Goal: Task Accomplishment & Management: Complete application form

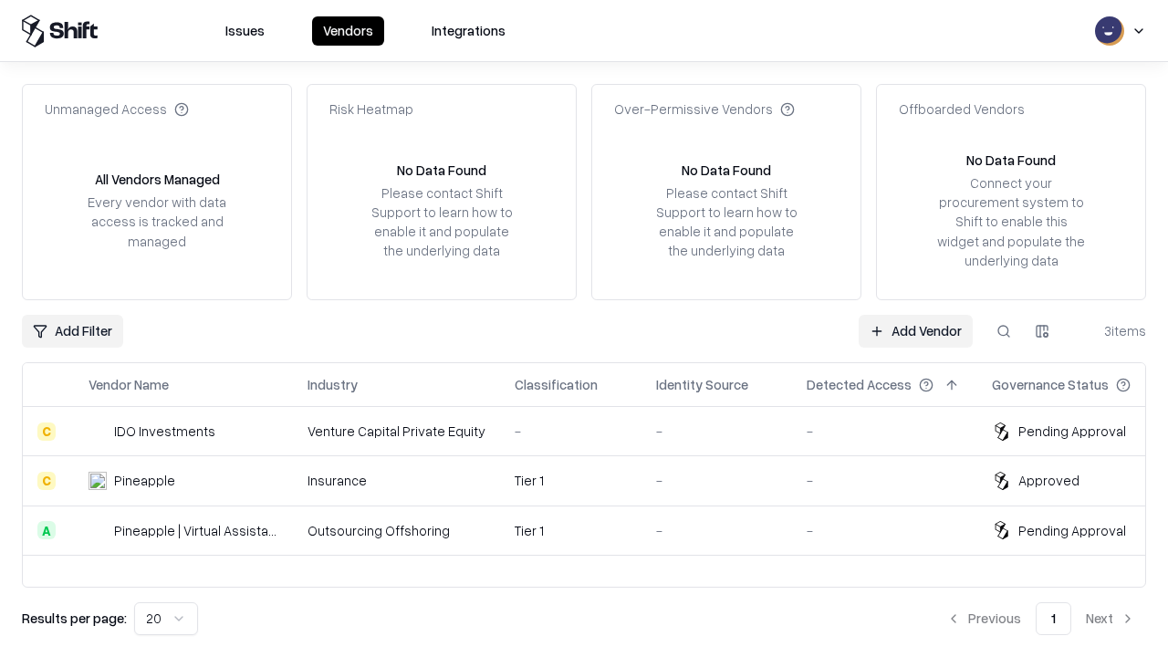
click at [915, 330] on link "Add Vendor" at bounding box center [916, 331] width 114 height 33
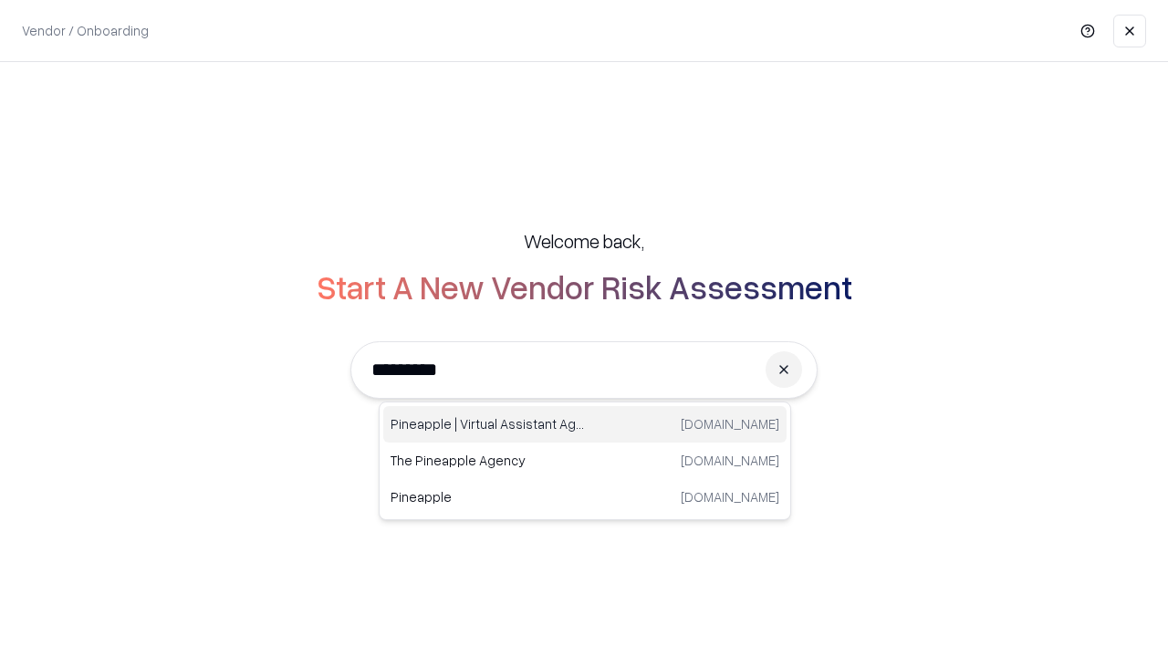
click at [585, 424] on div "Pineapple | Virtual Assistant Agency [DOMAIN_NAME]" at bounding box center [584, 424] width 403 height 36
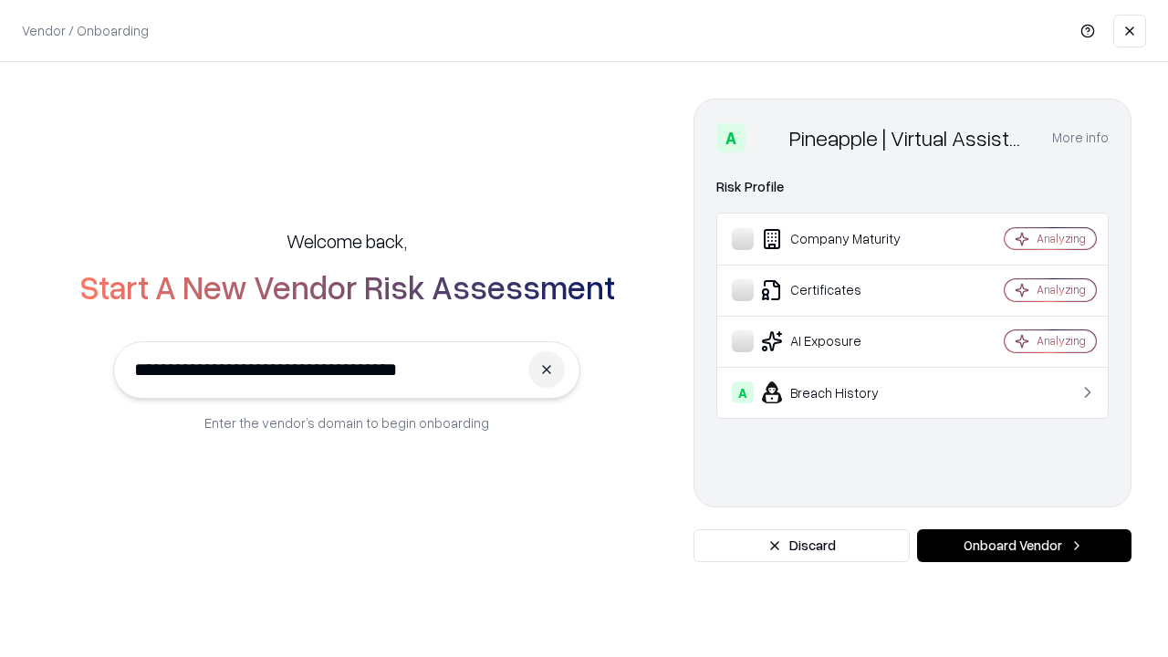
type input "**********"
click at [1024, 546] on button "Onboard Vendor" at bounding box center [1024, 545] width 214 height 33
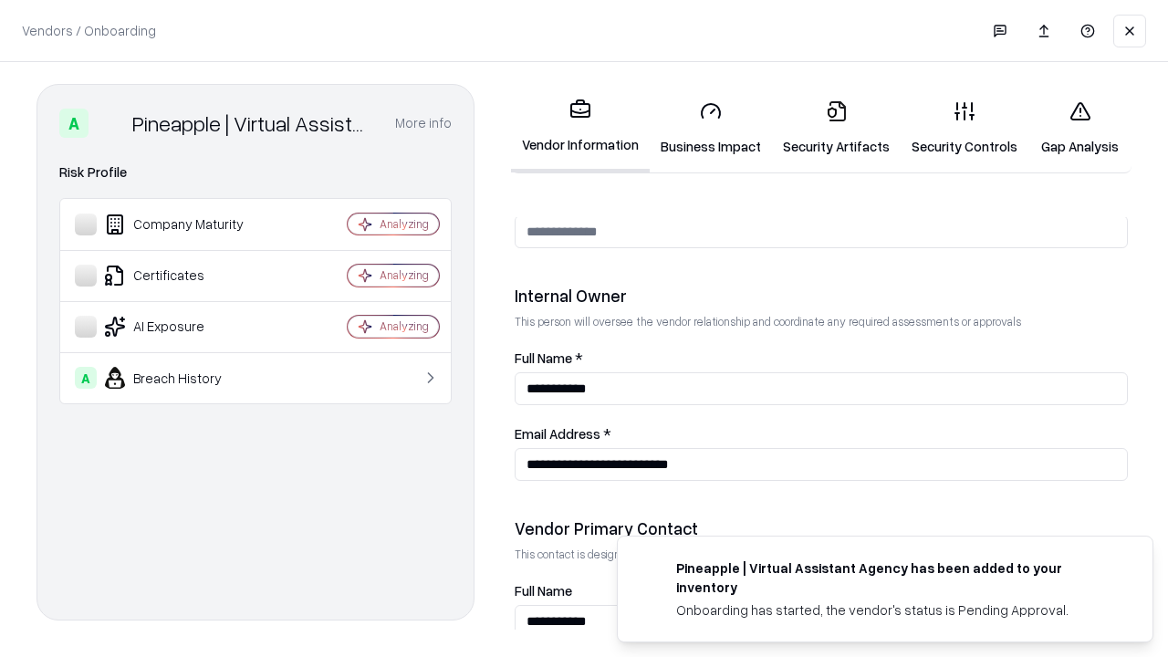
scroll to position [945, 0]
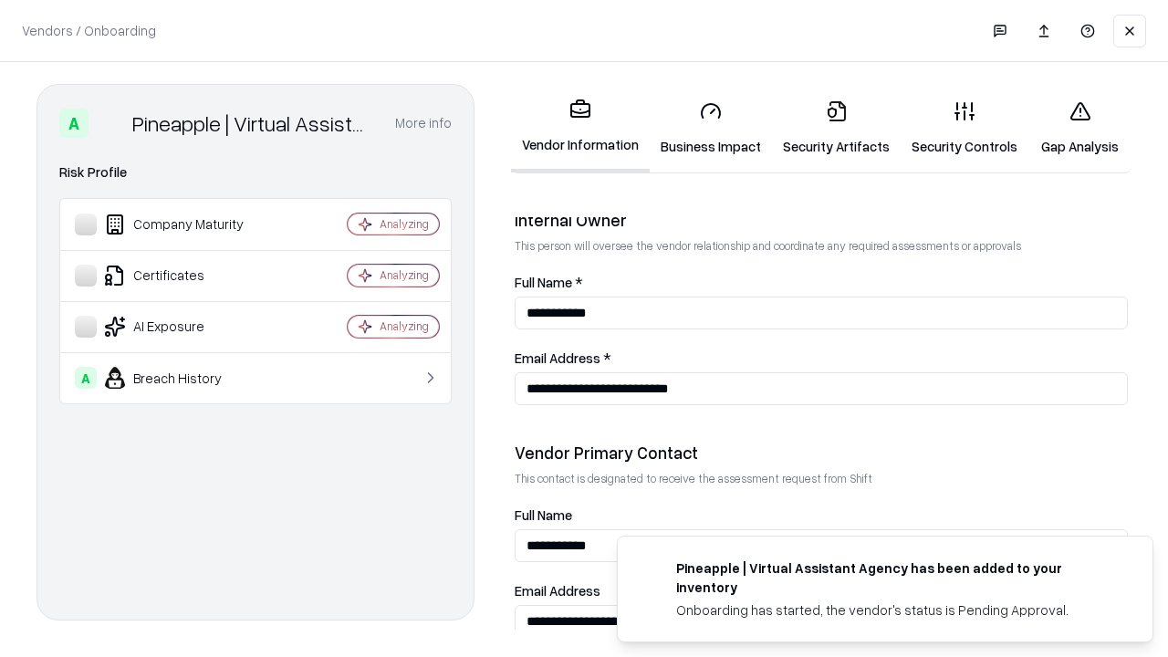
click at [711, 128] on link "Business Impact" at bounding box center [711, 128] width 122 height 85
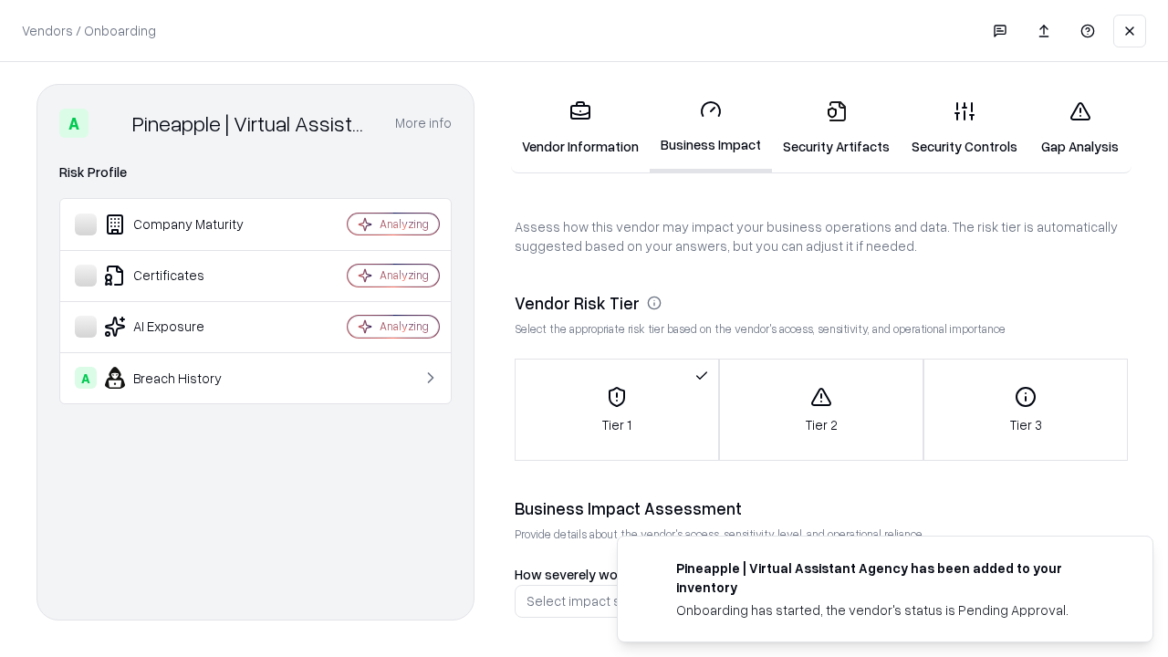
click at [836, 128] on link "Security Artifacts" at bounding box center [836, 128] width 129 height 85
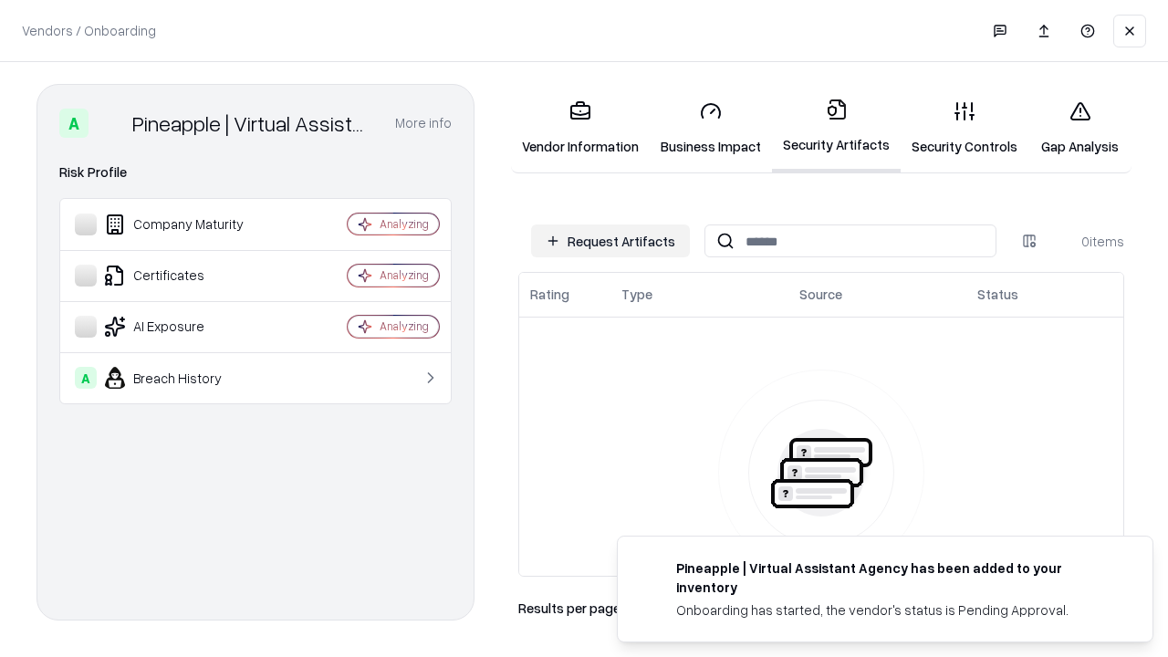
click at [610, 241] on button "Request Artifacts" at bounding box center [610, 240] width 159 height 33
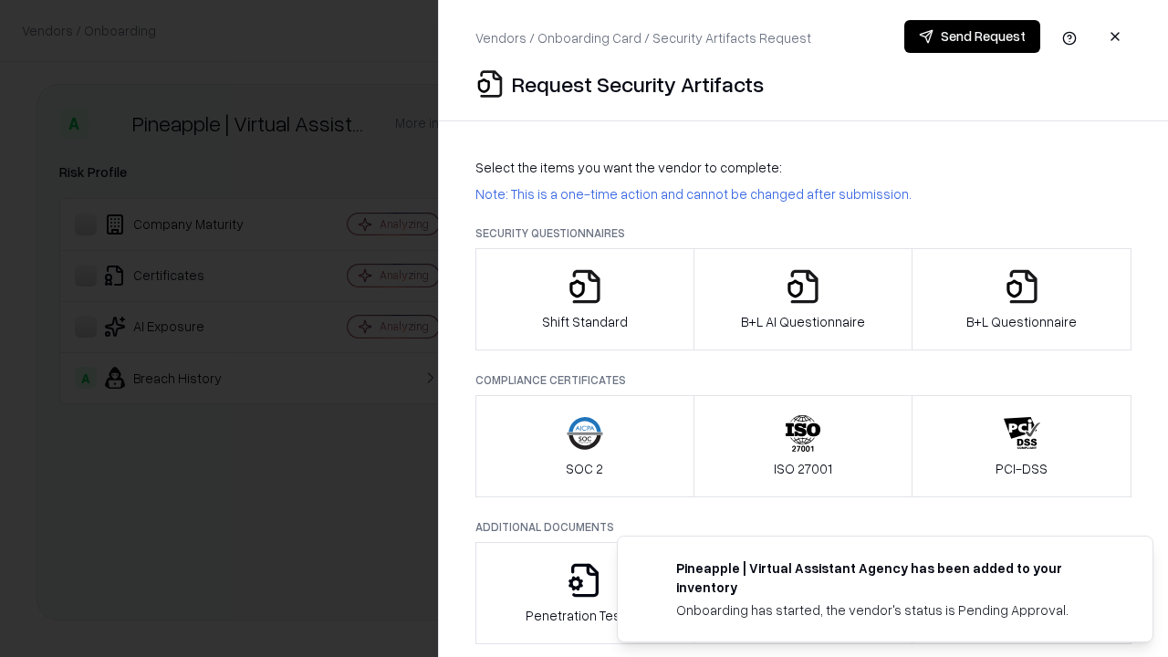
click at [584, 299] on icon "button" at bounding box center [585, 286] width 36 height 36
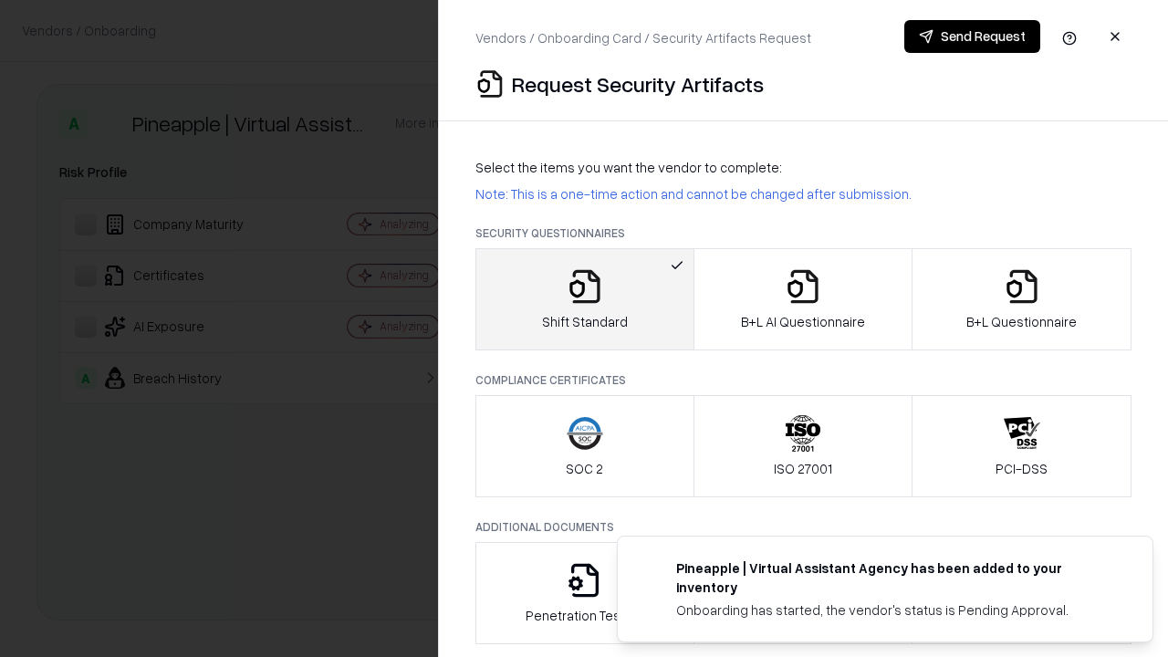
click at [972, 36] on button "Send Request" at bounding box center [972, 36] width 136 height 33
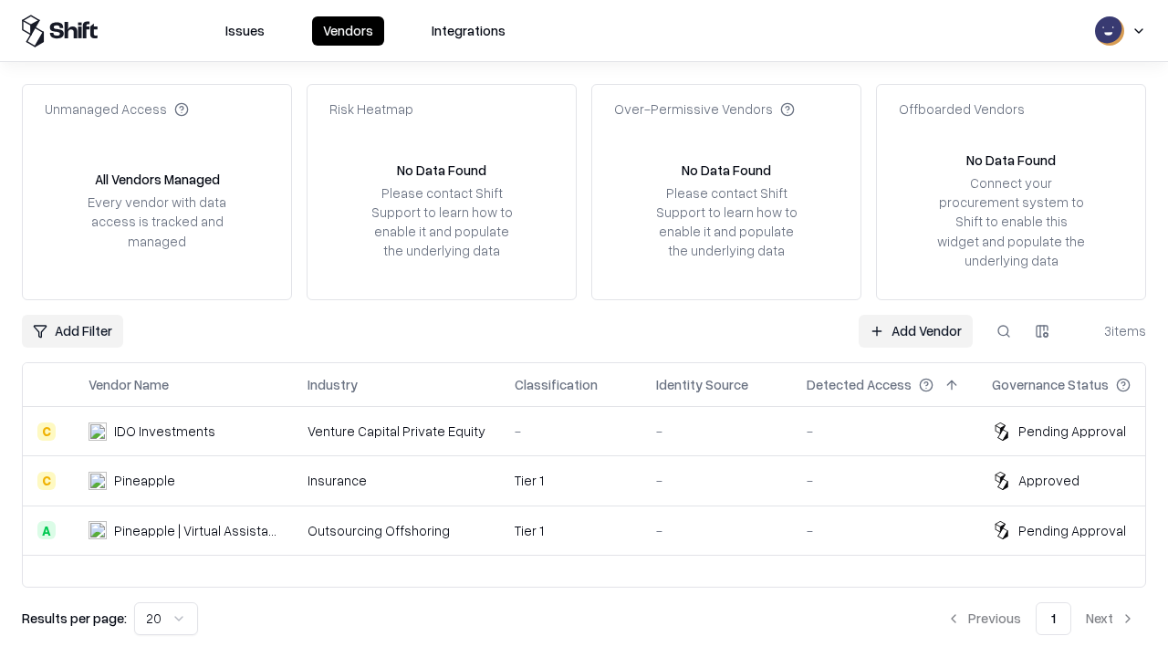
click at [1004, 330] on button at bounding box center [1003, 331] width 33 height 33
type input "**********"
click at [595, 530] on div "Tier 1" at bounding box center [571, 530] width 112 height 19
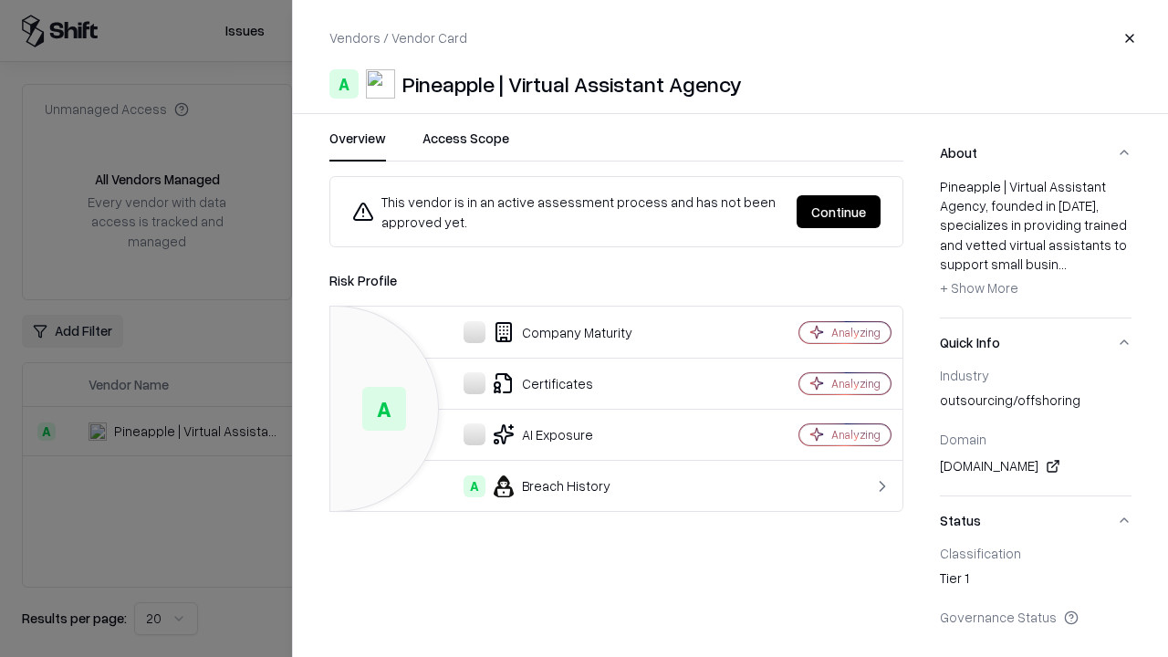
click at [839, 212] on button "Continue" at bounding box center [839, 211] width 84 height 33
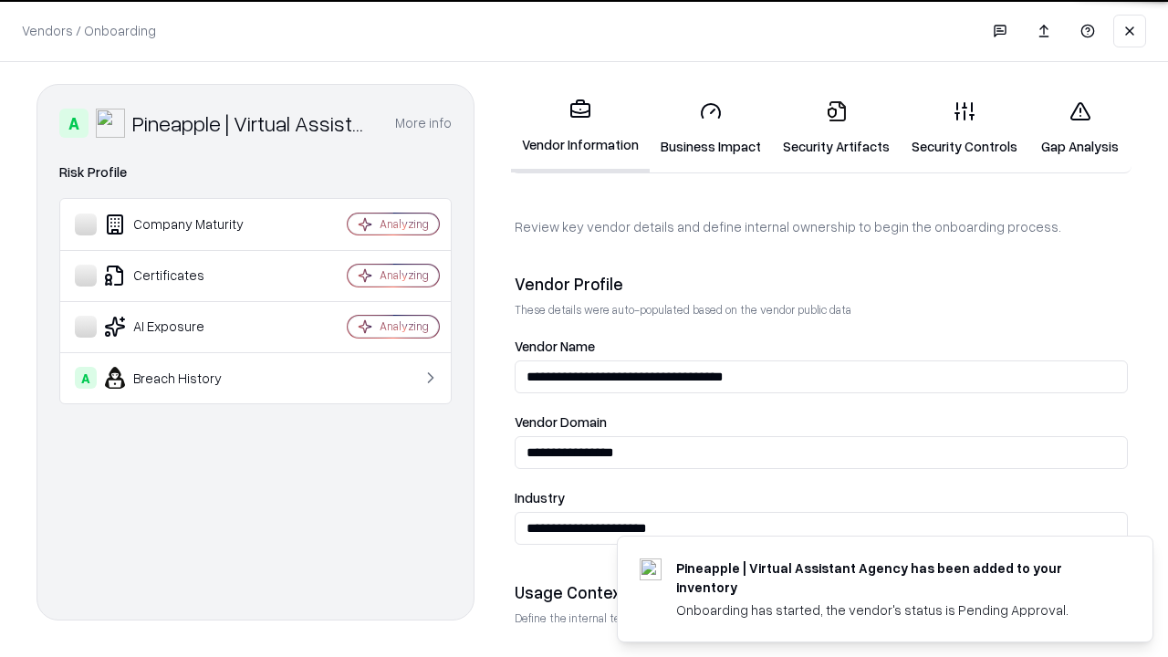
click at [836, 128] on link "Security Artifacts" at bounding box center [836, 128] width 129 height 85
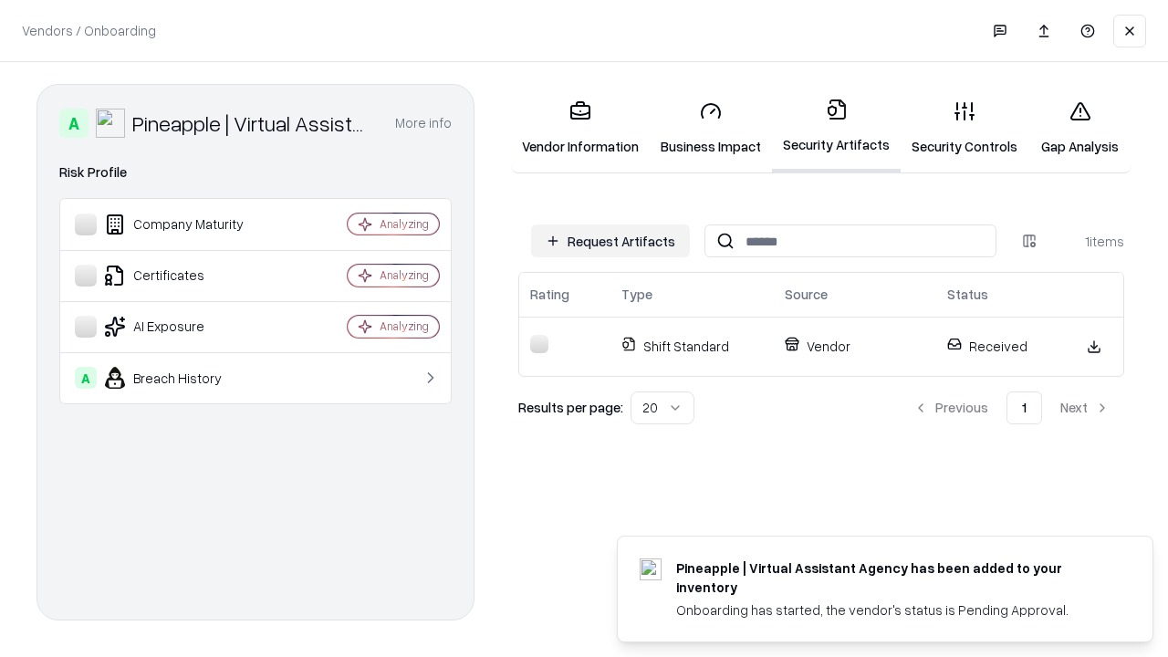
click at [965, 128] on link "Security Controls" at bounding box center [965, 128] width 128 height 85
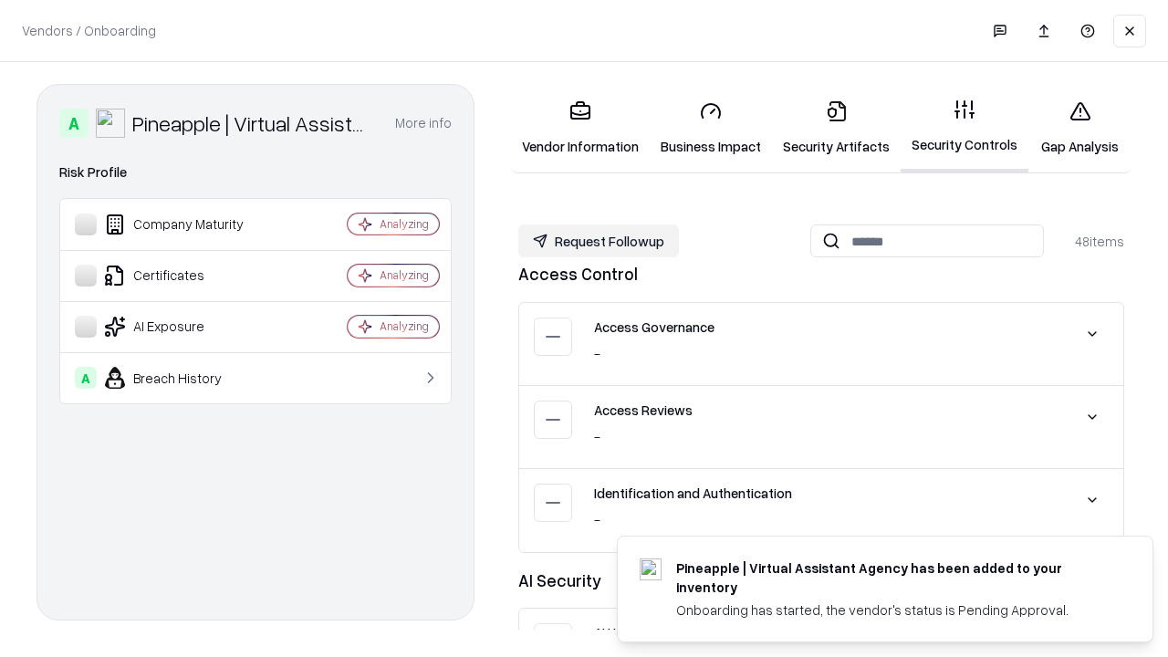
click at [599, 241] on button "Request Followup" at bounding box center [598, 240] width 161 height 33
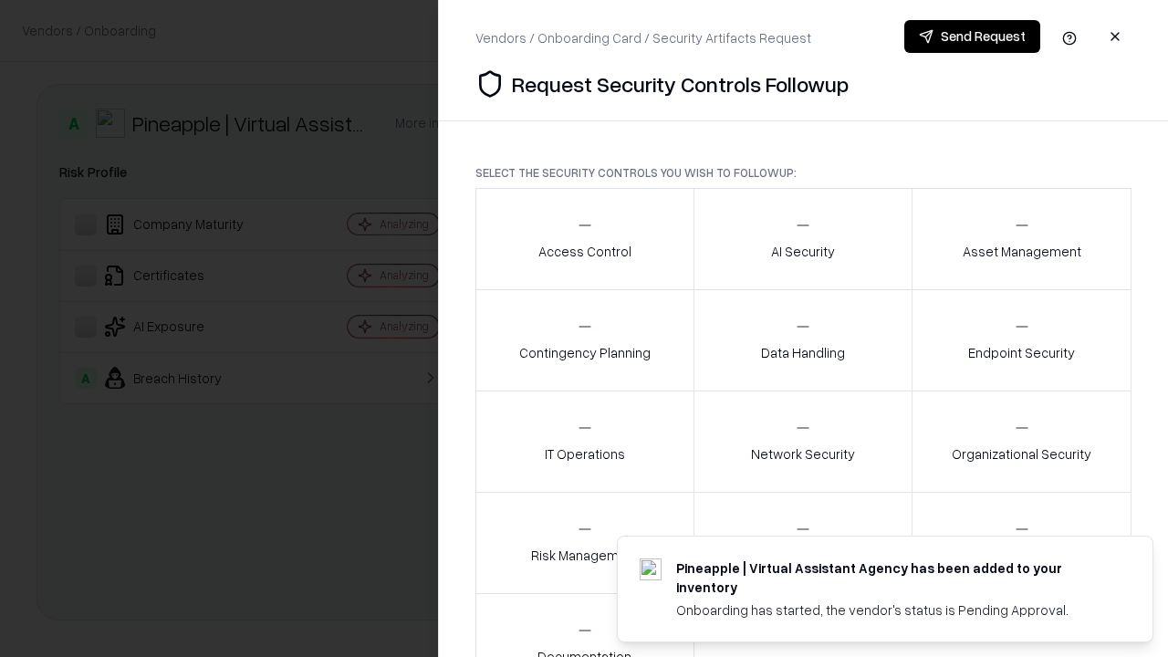
click at [584, 239] on div "Access Control" at bounding box center [584, 238] width 93 height 45
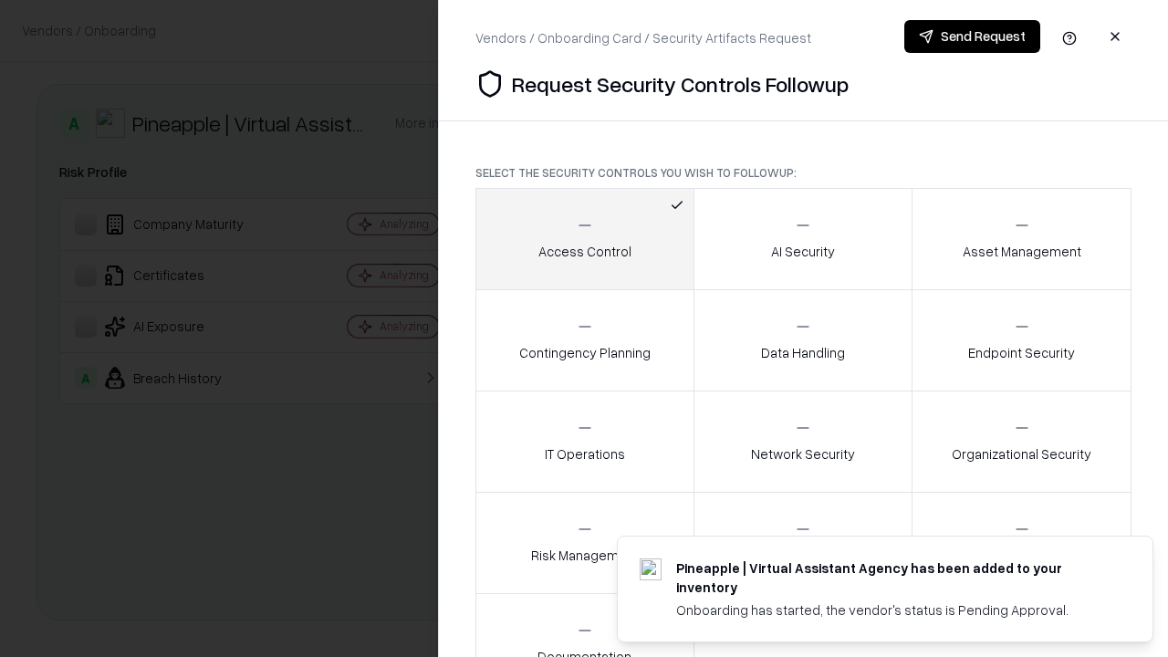
click at [972, 36] on button "Send Request" at bounding box center [972, 36] width 136 height 33
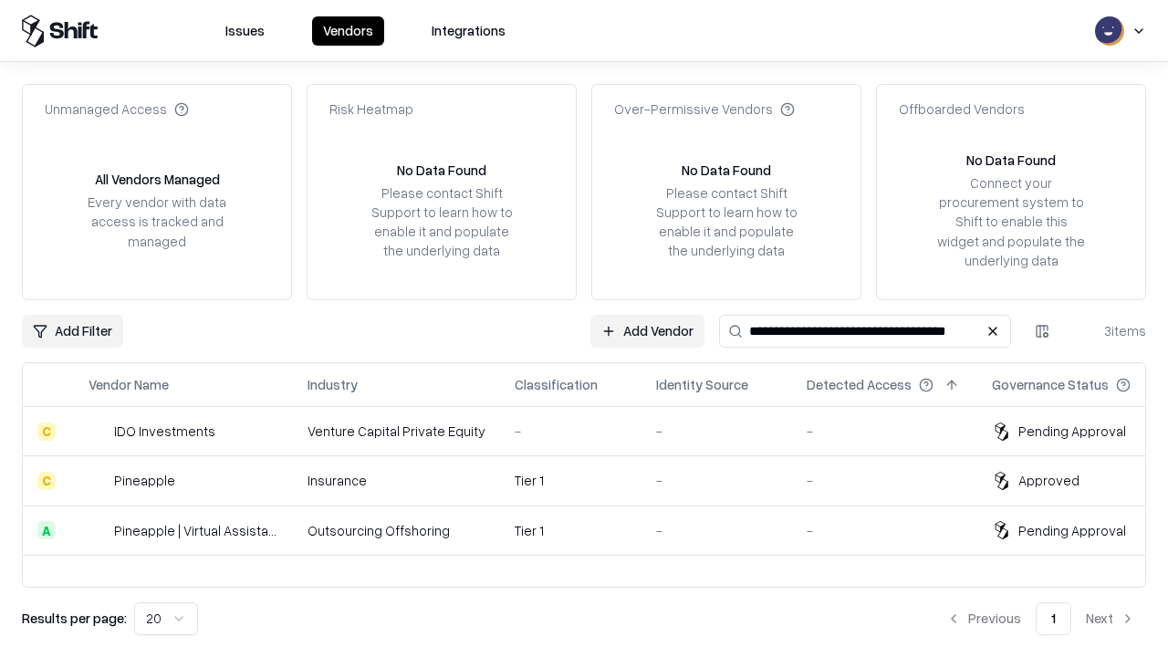
type input "**********"
click at [595, 530] on div "Tier 1" at bounding box center [571, 530] width 112 height 19
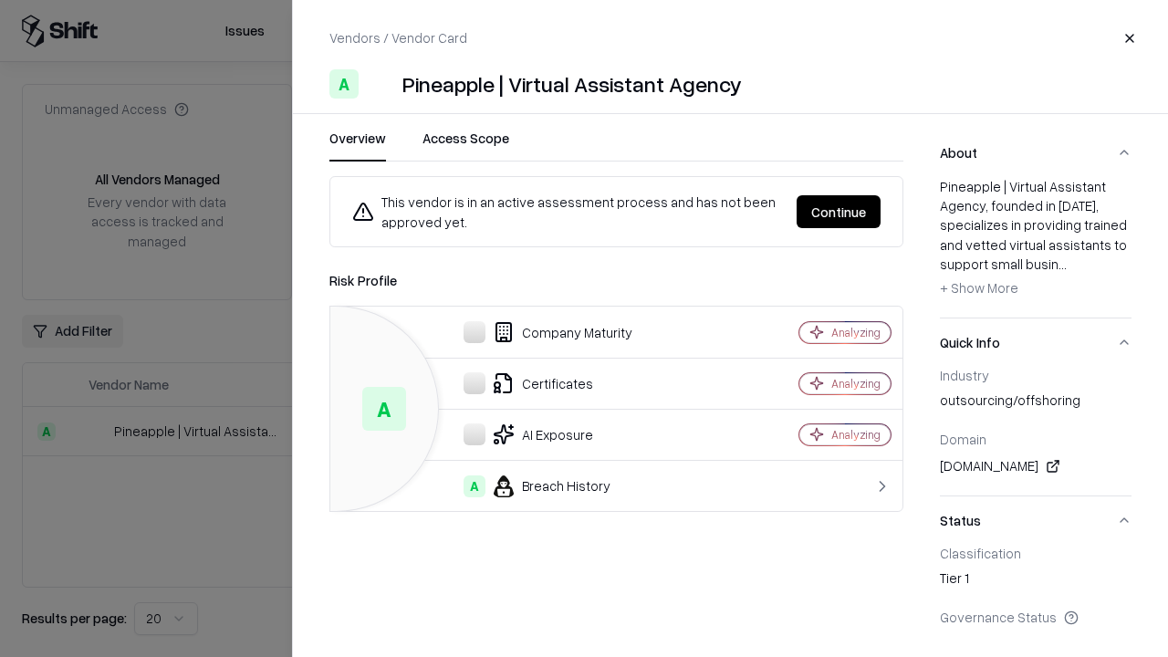
click at [839, 212] on button "Continue" at bounding box center [839, 211] width 84 height 33
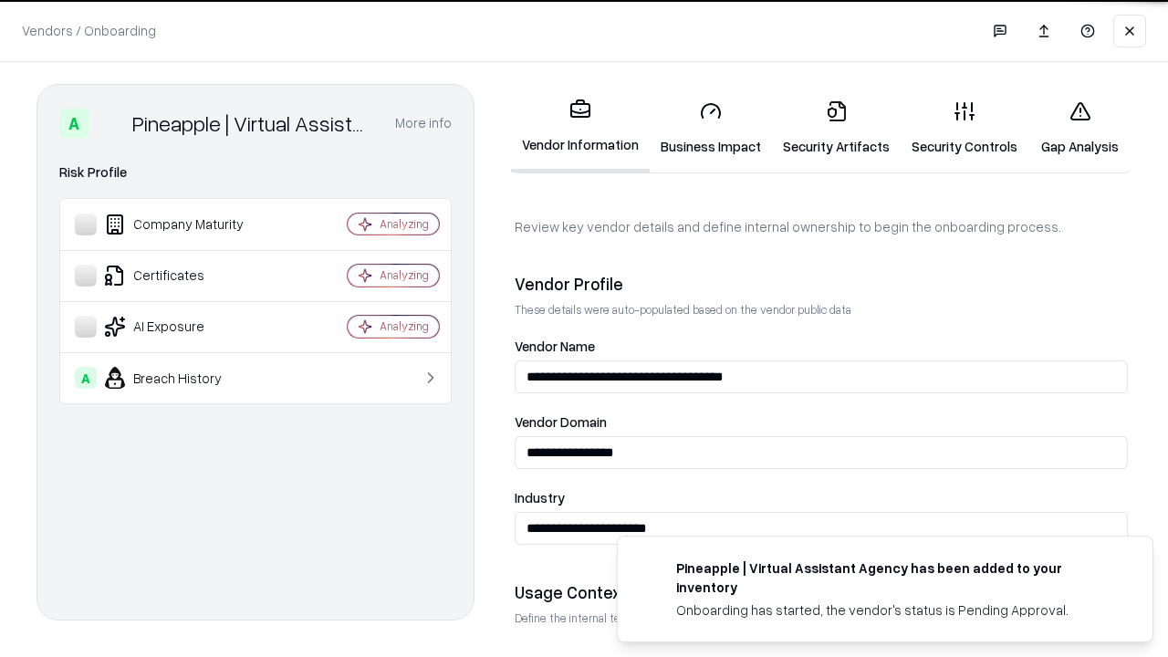
click at [1079, 128] on link "Gap Analysis" at bounding box center [1079, 128] width 103 height 85
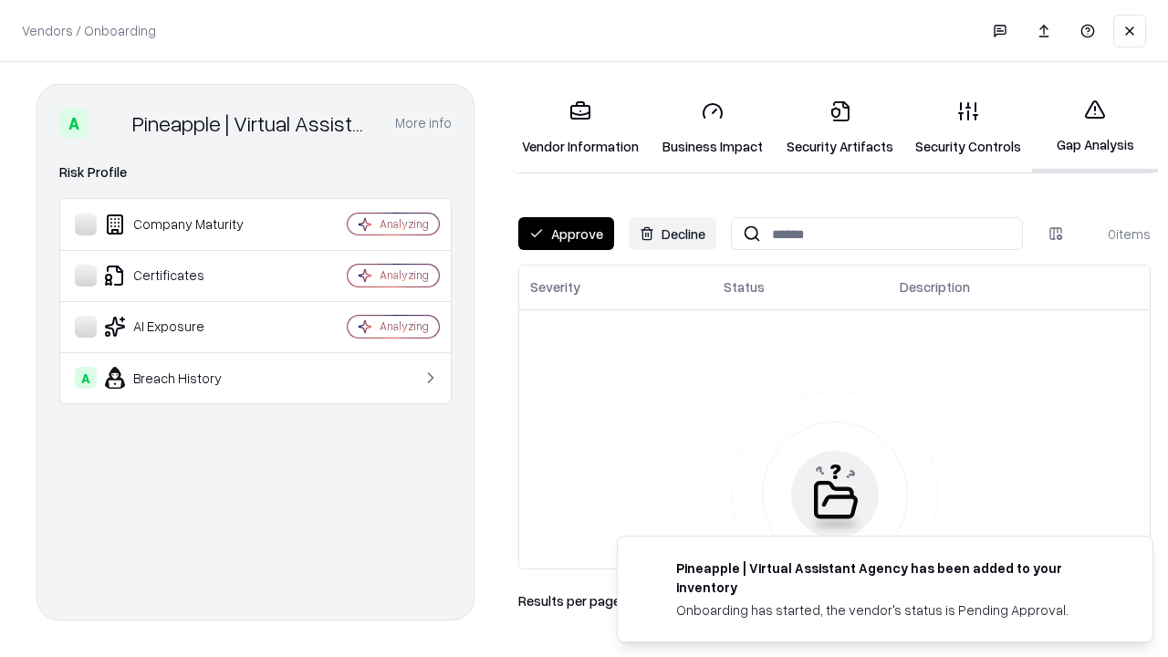
click at [566, 234] on button "Approve" at bounding box center [566, 233] width 96 height 33
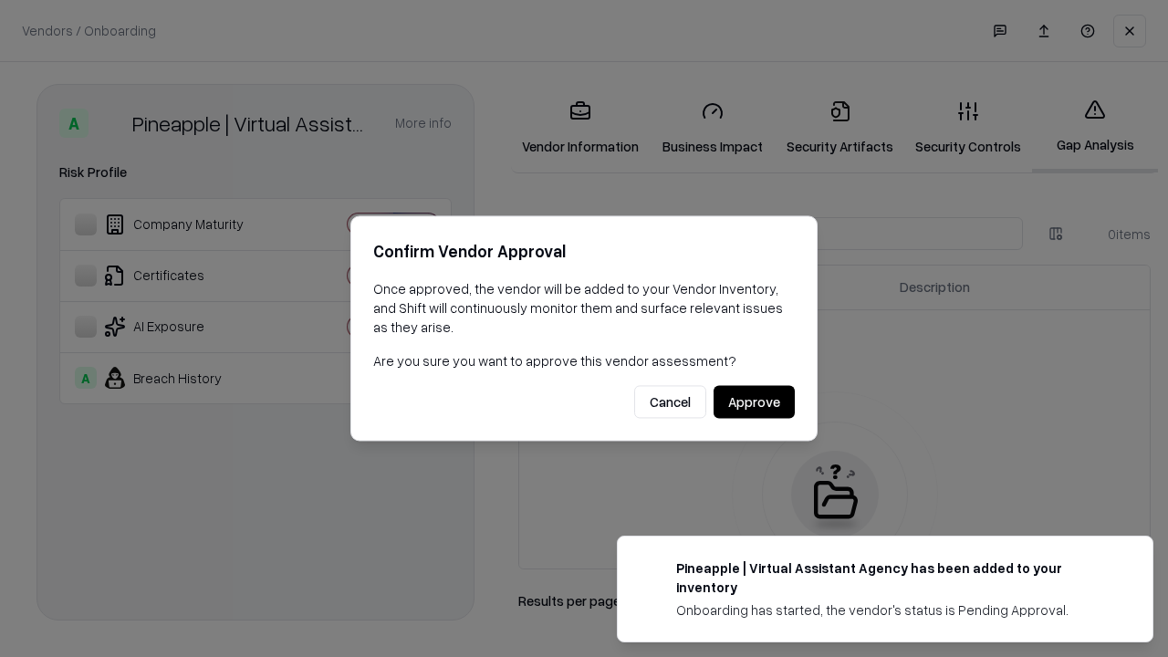
click at [754, 401] on button "Approve" at bounding box center [754, 402] width 81 height 33
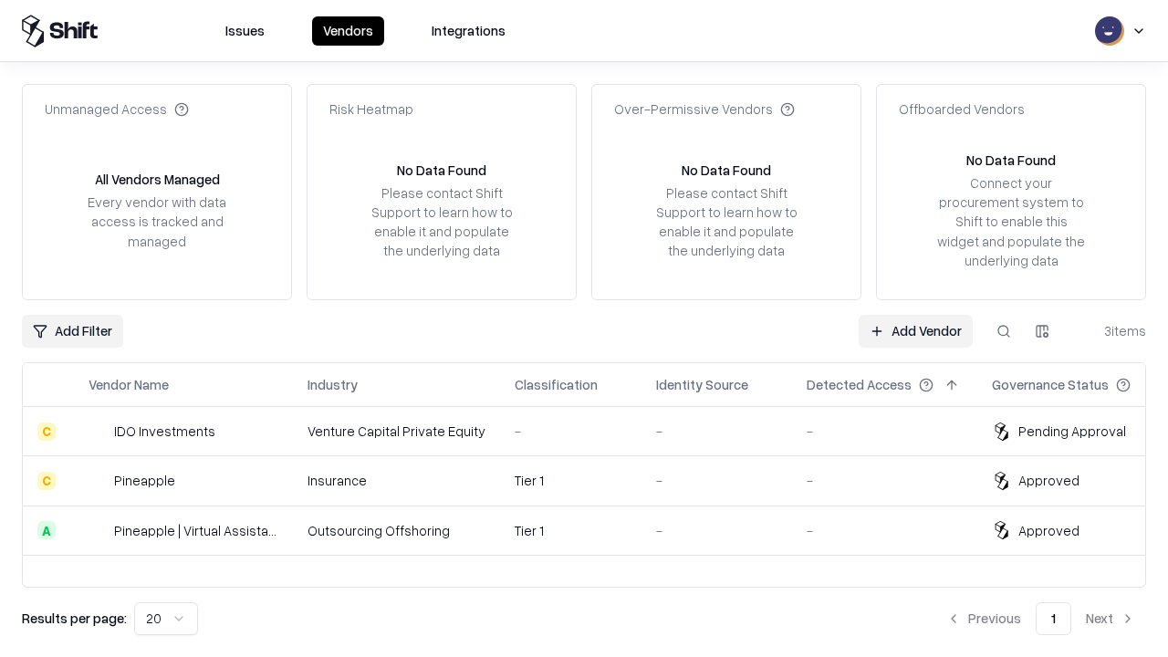
type input "**********"
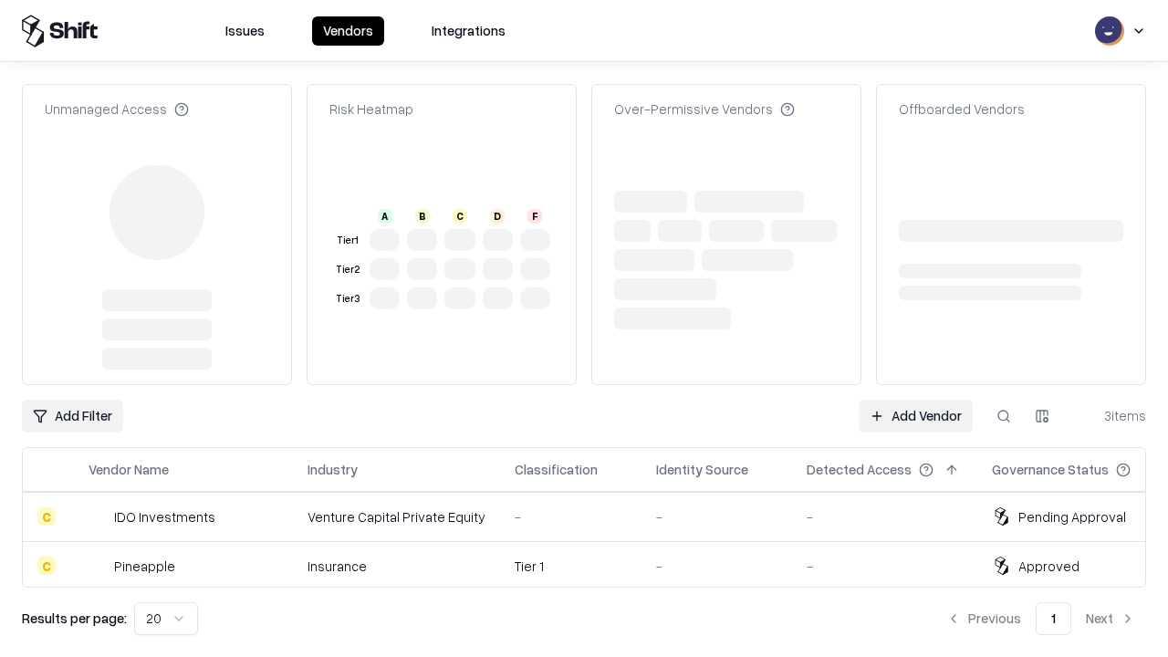
click at [915, 400] on link "Add Vendor" at bounding box center [916, 416] width 114 height 33
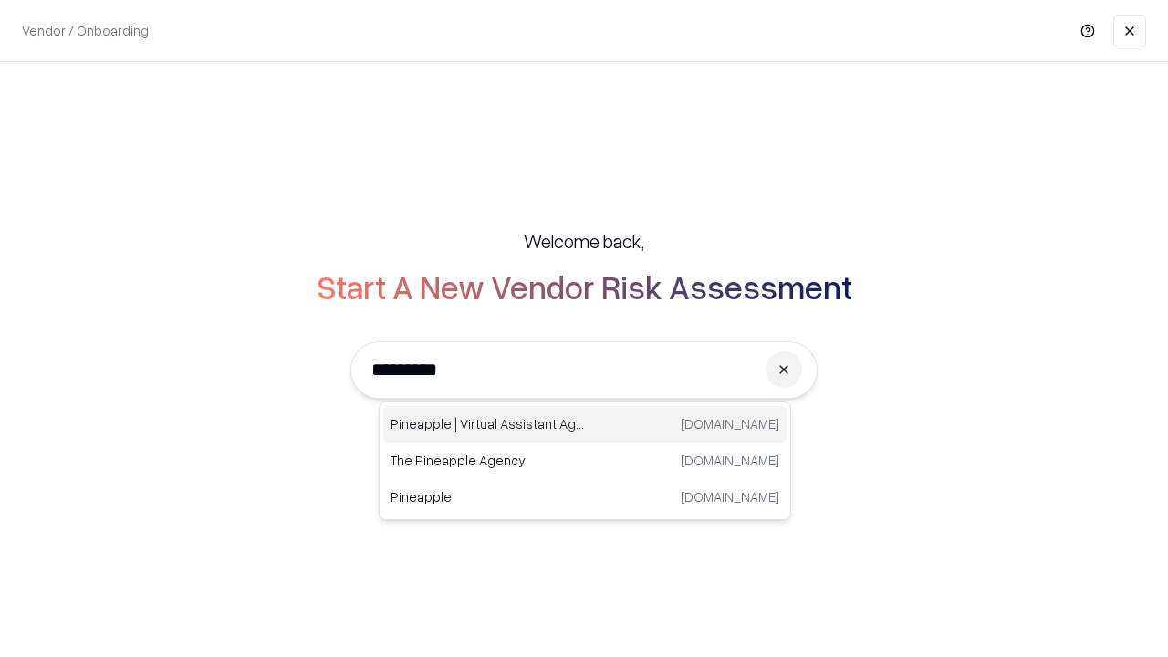
click at [585, 424] on div "Pineapple | Virtual Assistant Agency [DOMAIN_NAME]" at bounding box center [584, 424] width 403 height 36
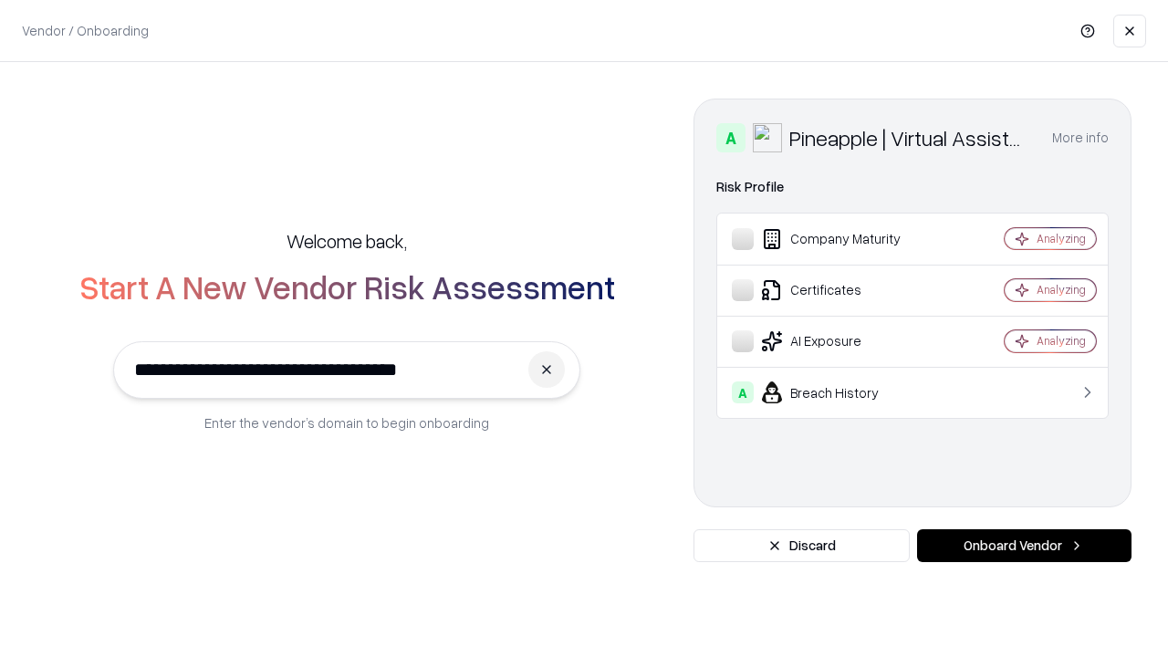
type input "**********"
click at [1024, 546] on button "Onboard Vendor" at bounding box center [1024, 545] width 214 height 33
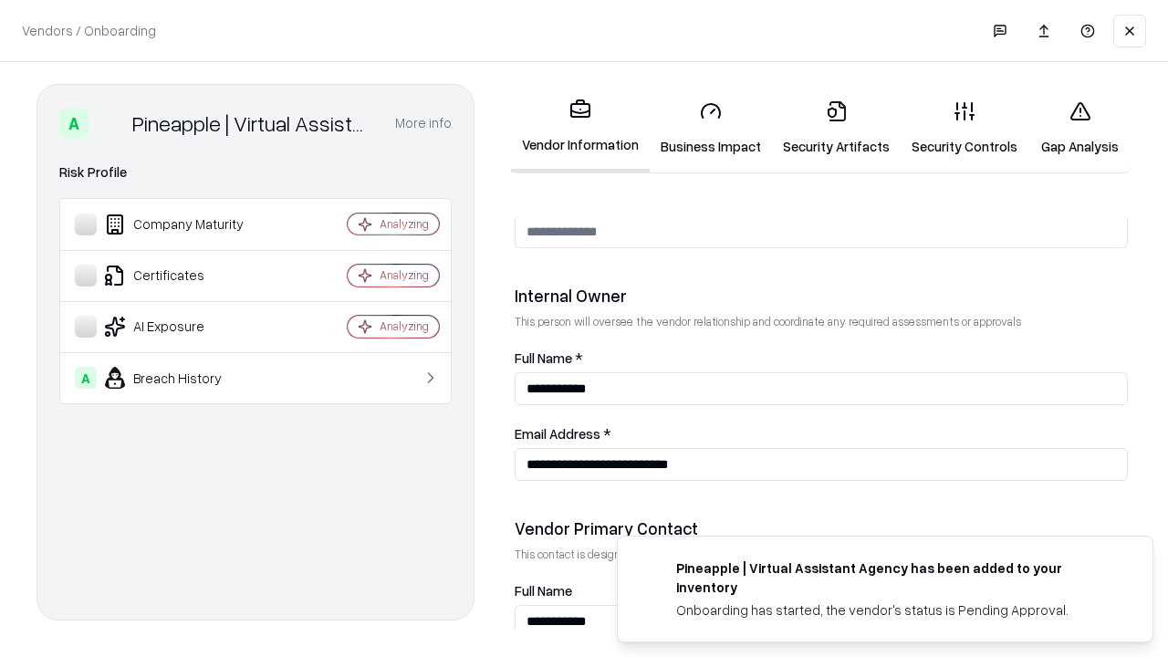
scroll to position [945, 0]
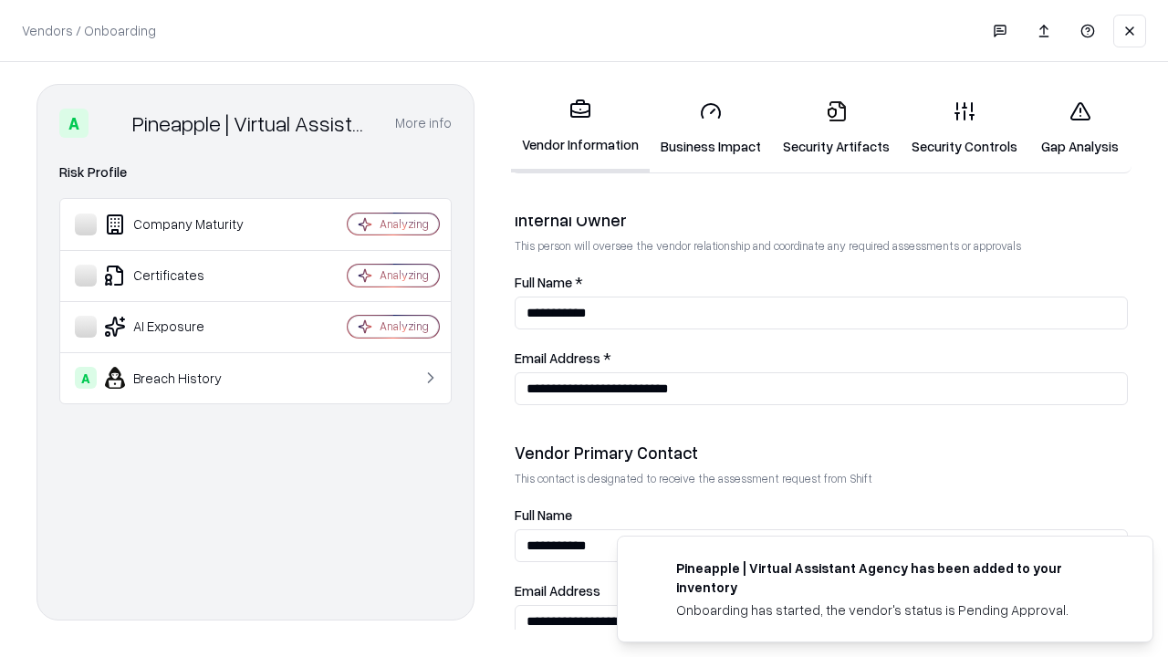
click at [1079, 128] on link "Gap Analysis" at bounding box center [1079, 128] width 103 height 85
